Goal: Information Seeking & Learning: Learn about a topic

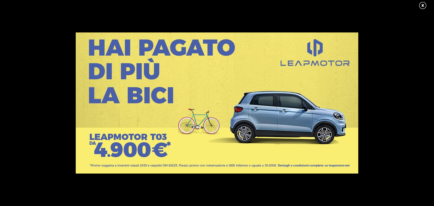
click at [64, 94] on div at bounding box center [217, 103] width 434 height 141
click at [420, 5] on link at bounding box center [426, 5] width 14 height 8
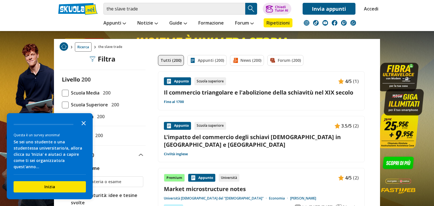
click at [85, 125] on icon "Close the survey" at bounding box center [83, 122] width 11 height 11
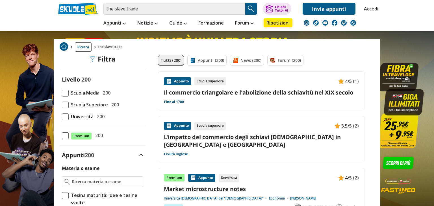
click at [65, 91] on span at bounding box center [65, 93] width 7 height 7
click at [62, 93] on input "Scuola Media 200" at bounding box center [62, 93] width 0 height 0
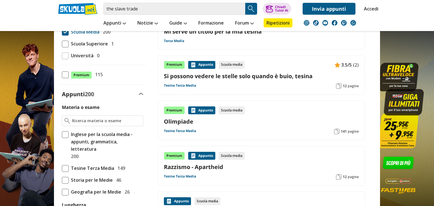
scroll to position [83, 0]
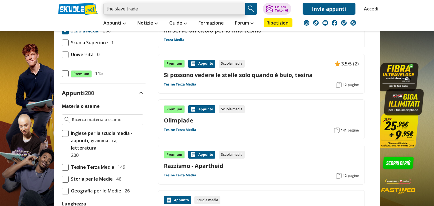
click at [159, 10] on input "the slave trade" at bounding box center [175, 9] width 142 height 12
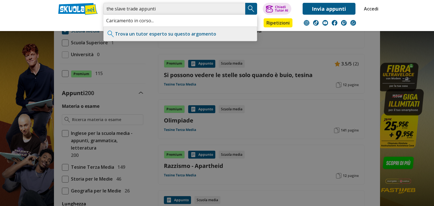
type input "the slave trade appunti"
click at [251, 8] on img "Search Button" at bounding box center [251, 9] width 8 height 8
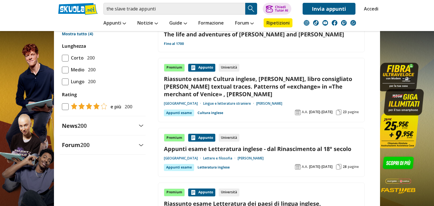
scroll to position [536, 0]
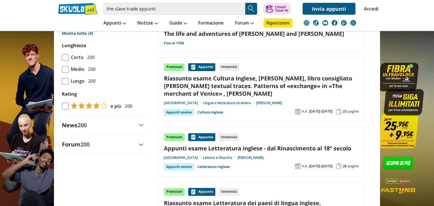
click at [67, 61] on span at bounding box center [65, 57] width 7 height 7
click at [62, 57] on input "Corto 200" at bounding box center [62, 57] width 0 height 0
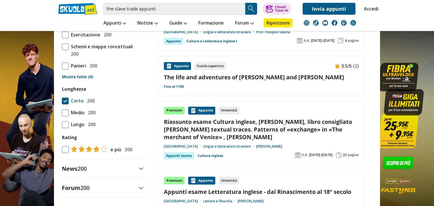
scroll to position [476, 0]
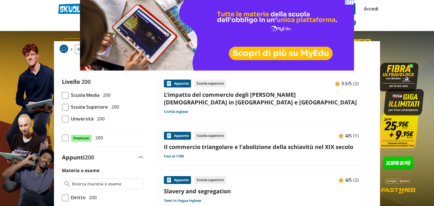
scroll to position [18, 0]
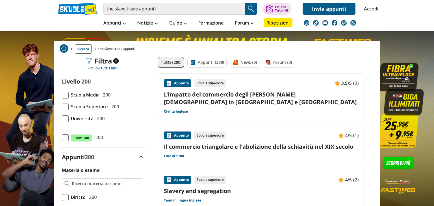
click at [264, 97] on link "L'impatto del commercio degli schiavi africani in Europa e America" at bounding box center [261, 98] width 195 height 15
click at [285, 100] on div "Appunto Scuola superiore 3.5/5 (2) L'impatto del commercio degli schiavi africa…" at bounding box center [261, 96] width 195 height 35
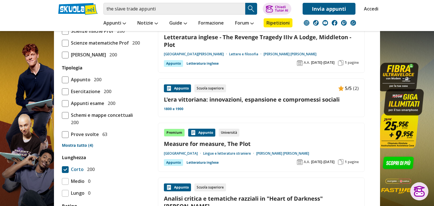
scroll to position [469, 0]
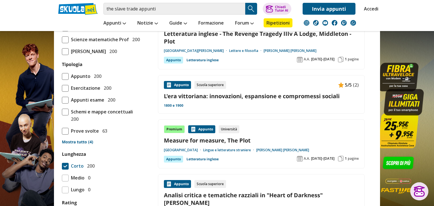
click at [62, 116] on span at bounding box center [65, 112] width 7 height 7
click at [62, 116] on input "Schemi e mappe concettuali 200" at bounding box center [62, 116] width 0 height 0
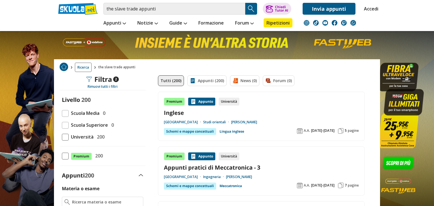
click at [175, 116] on link "Inglese" at bounding box center [261, 113] width 195 height 8
